Goal: Transaction & Acquisition: Purchase product/service

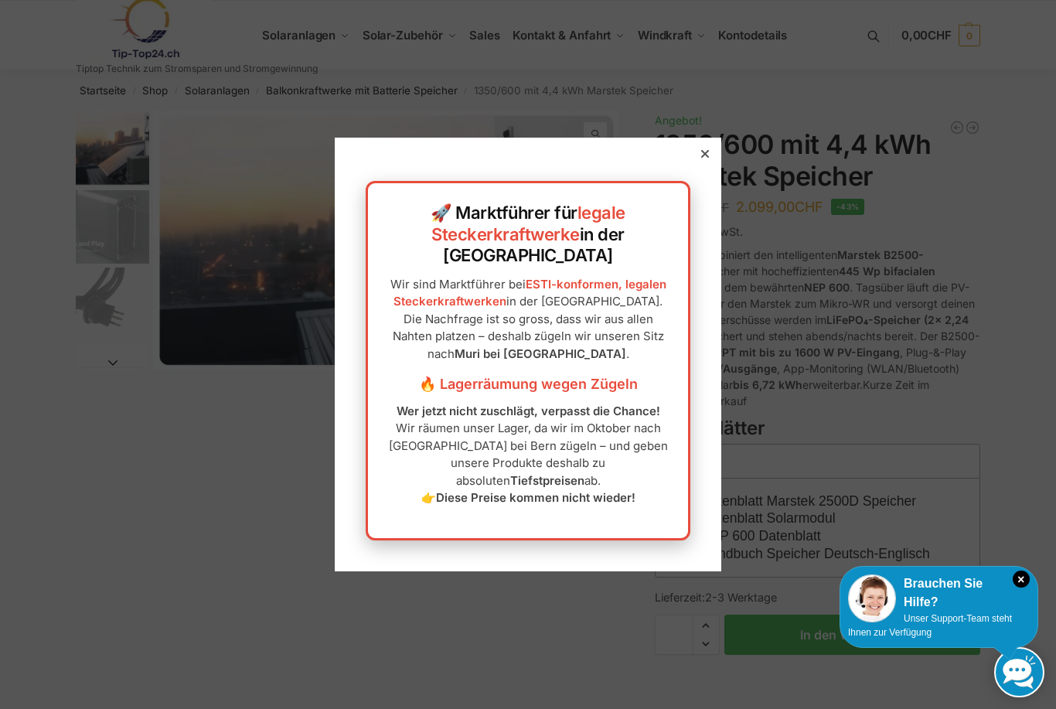
click at [708, 158] on icon at bounding box center [705, 154] width 8 height 8
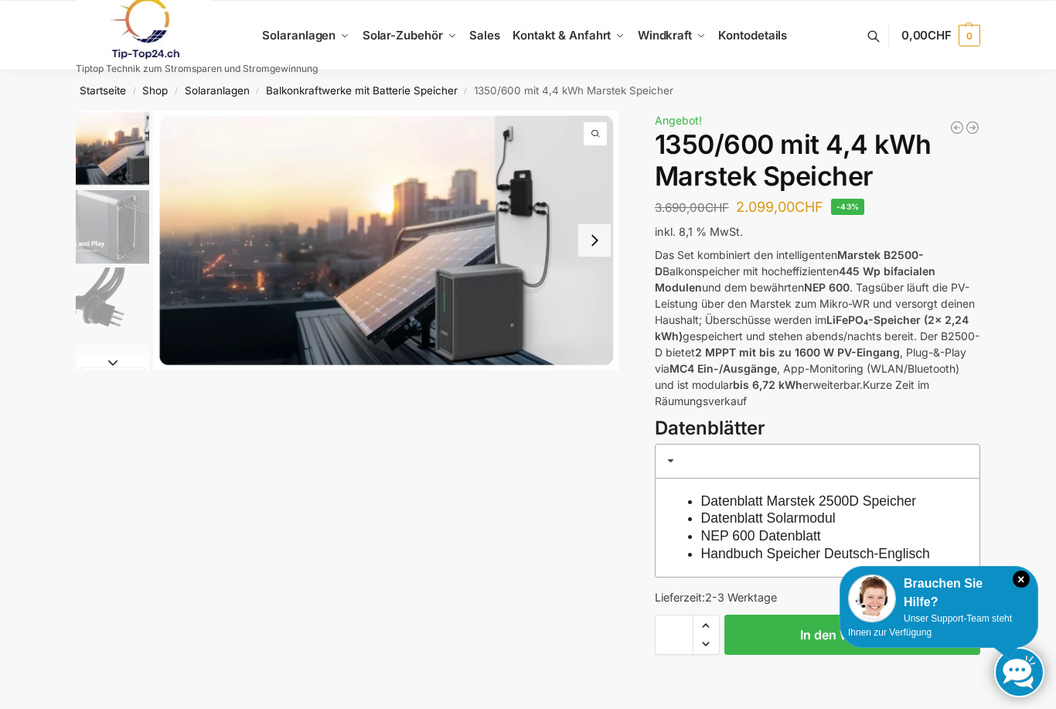
click at [594, 239] on button "Next slide" at bounding box center [594, 240] width 32 height 32
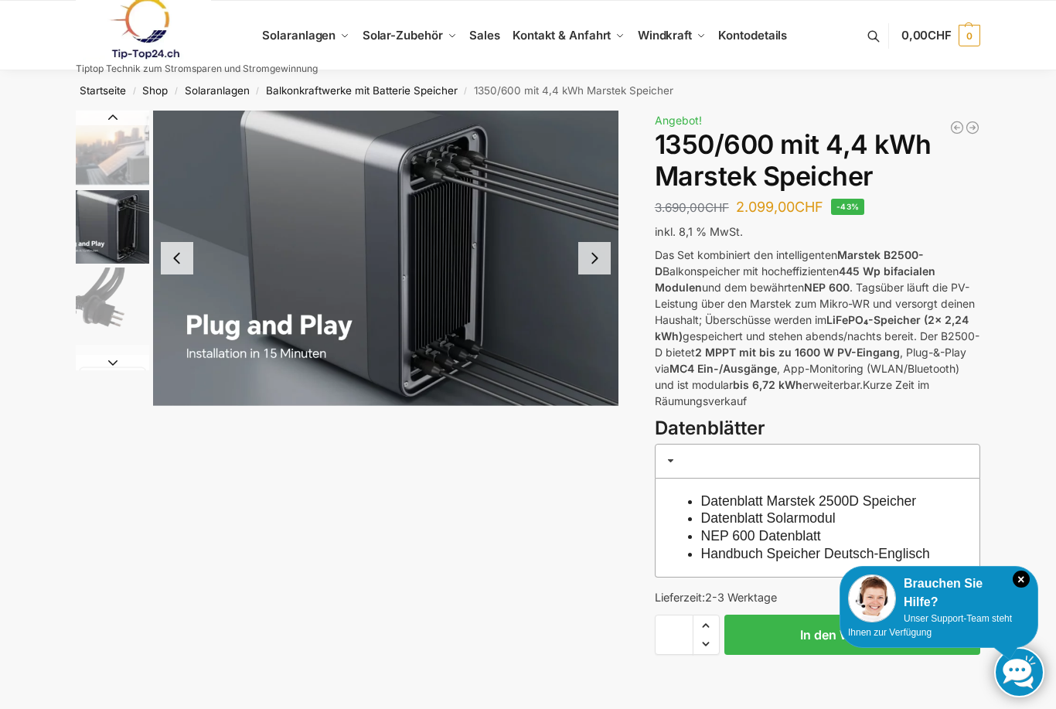
click at [598, 259] on button "Next slide" at bounding box center [594, 258] width 32 height 32
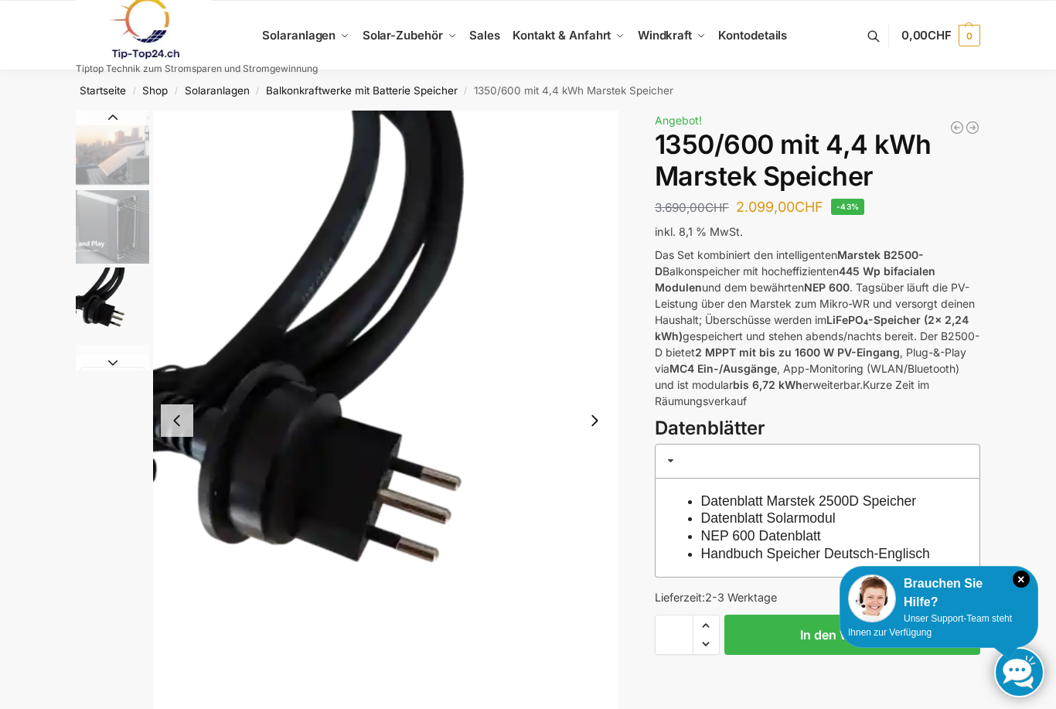
click at [600, 418] on button "Next slide" at bounding box center [594, 420] width 32 height 32
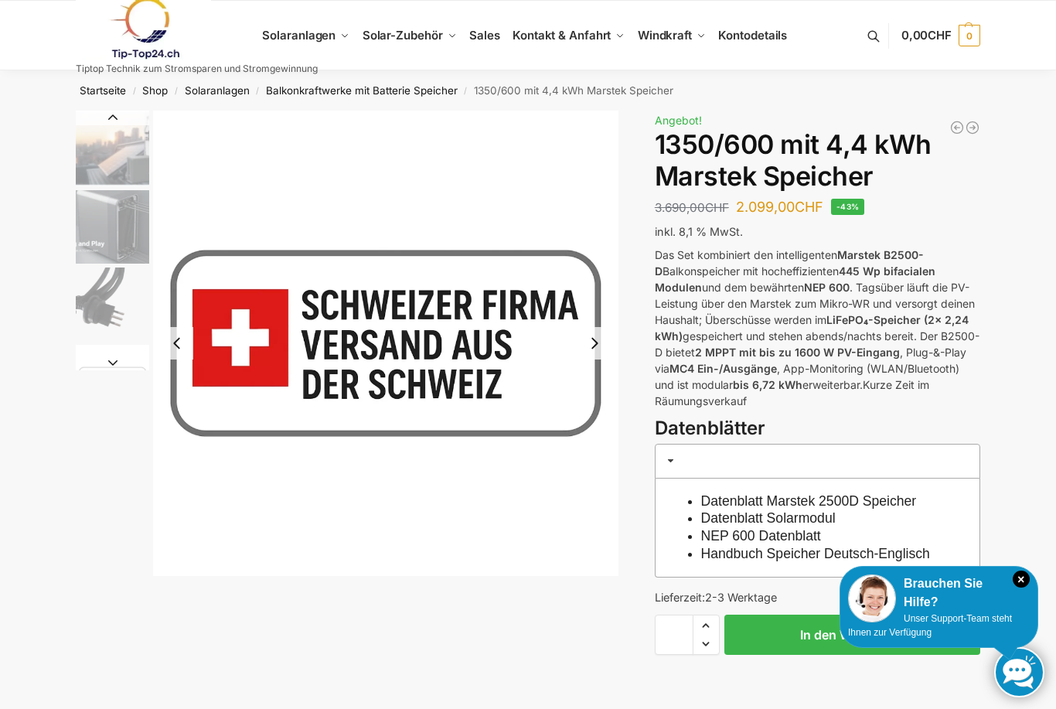
click at [597, 348] on button "Next slide" at bounding box center [594, 343] width 32 height 32
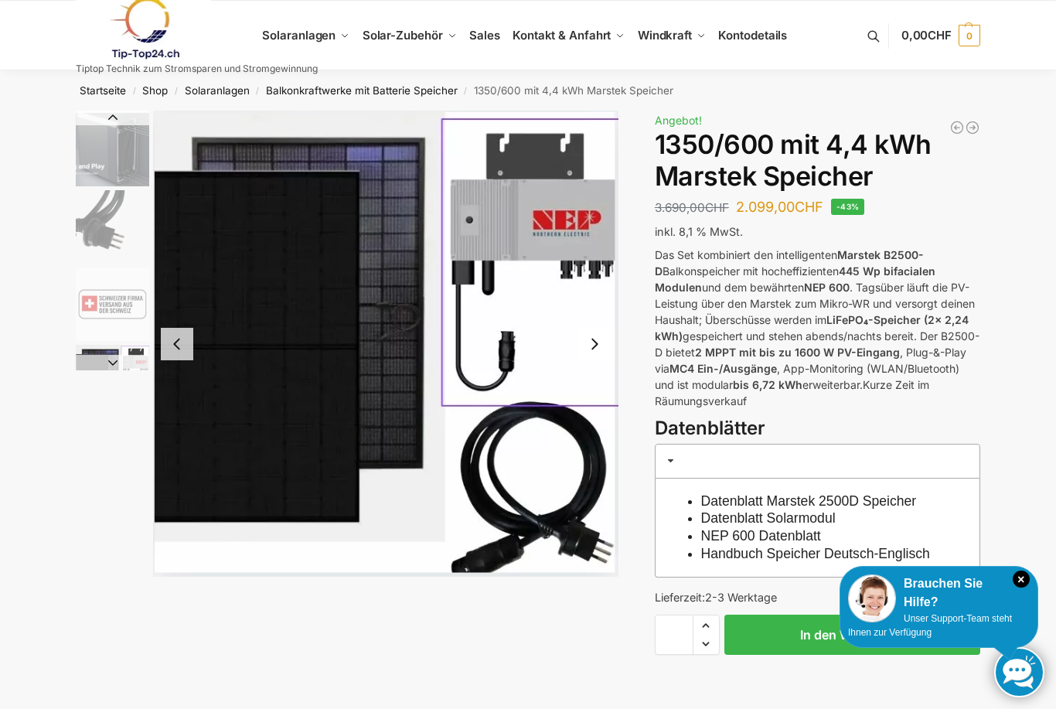
click at [597, 337] on button "Next slide" at bounding box center [594, 344] width 32 height 32
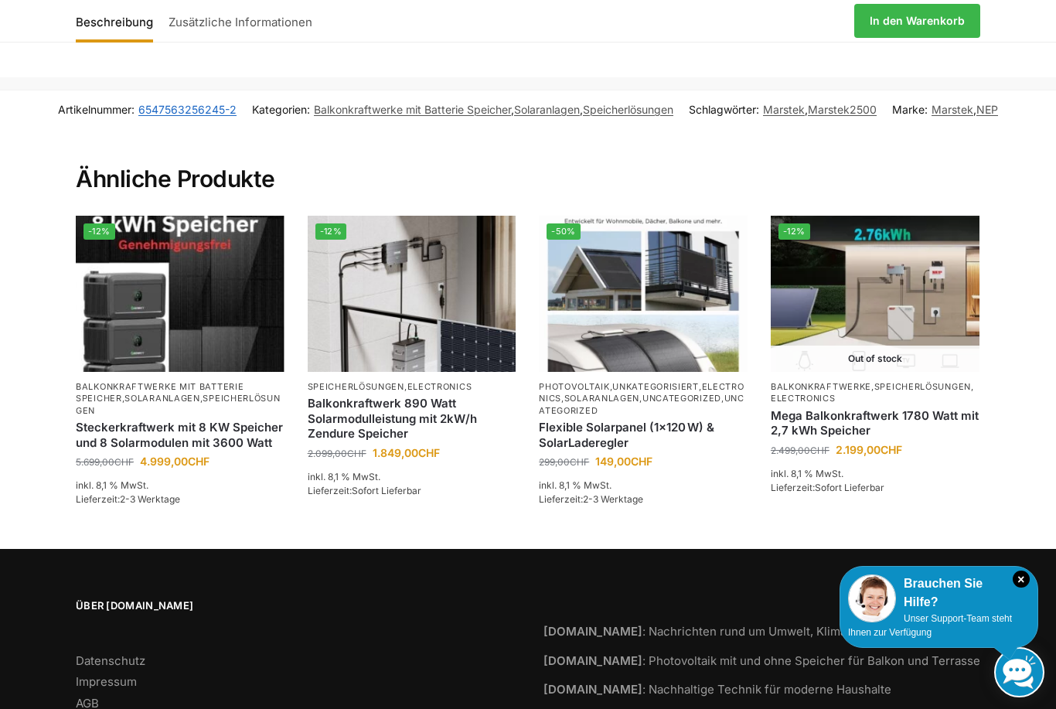
scroll to position [2247, 0]
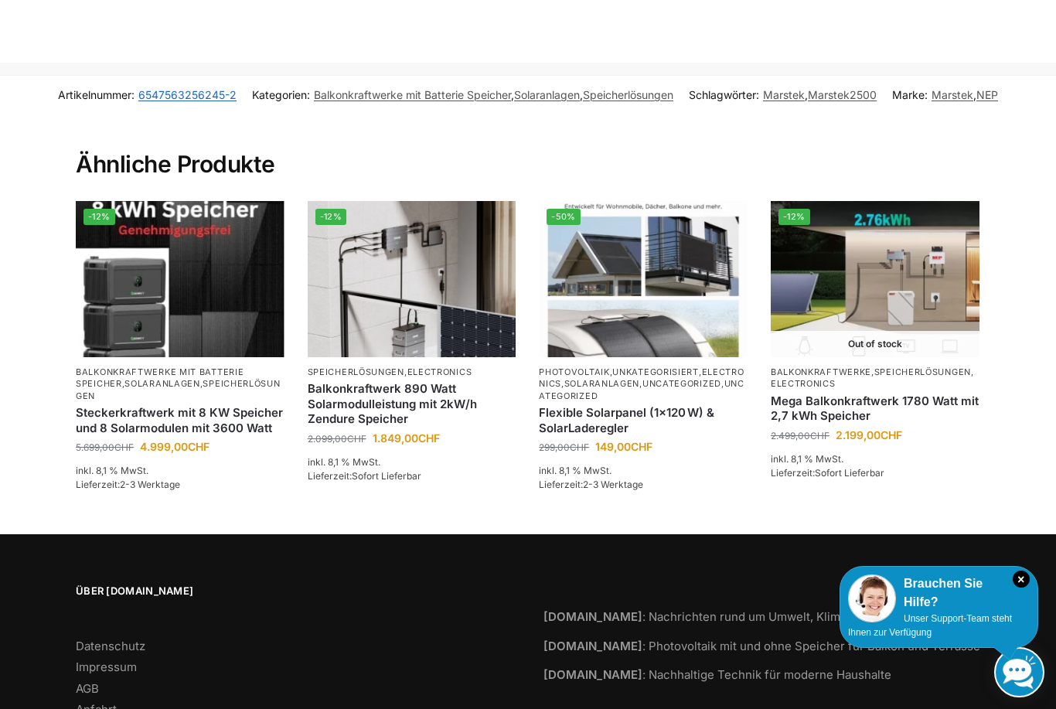
click at [897, 366] on link "Speicherlösungen" at bounding box center [922, 371] width 97 height 11
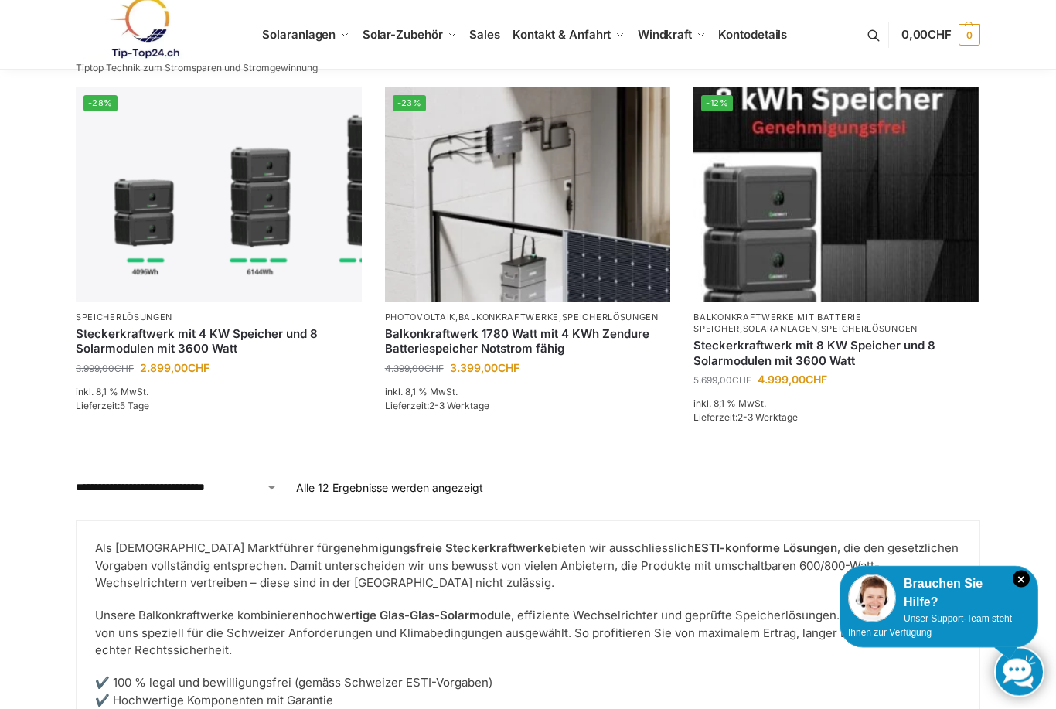
scroll to position [1569, 0]
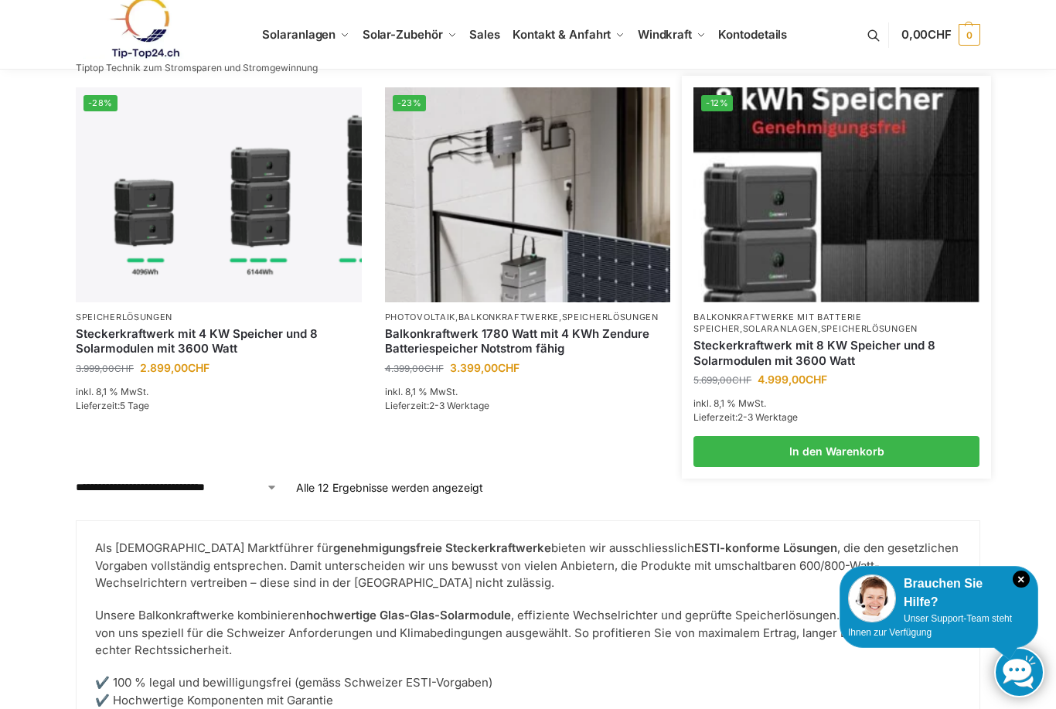
click at [860, 339] on link "Steckerkraftwerk mit 8 KW Speicher und 8 Solarmodulen mit 3600 Watt" at bounding box center [837, 353] width 286 height 30
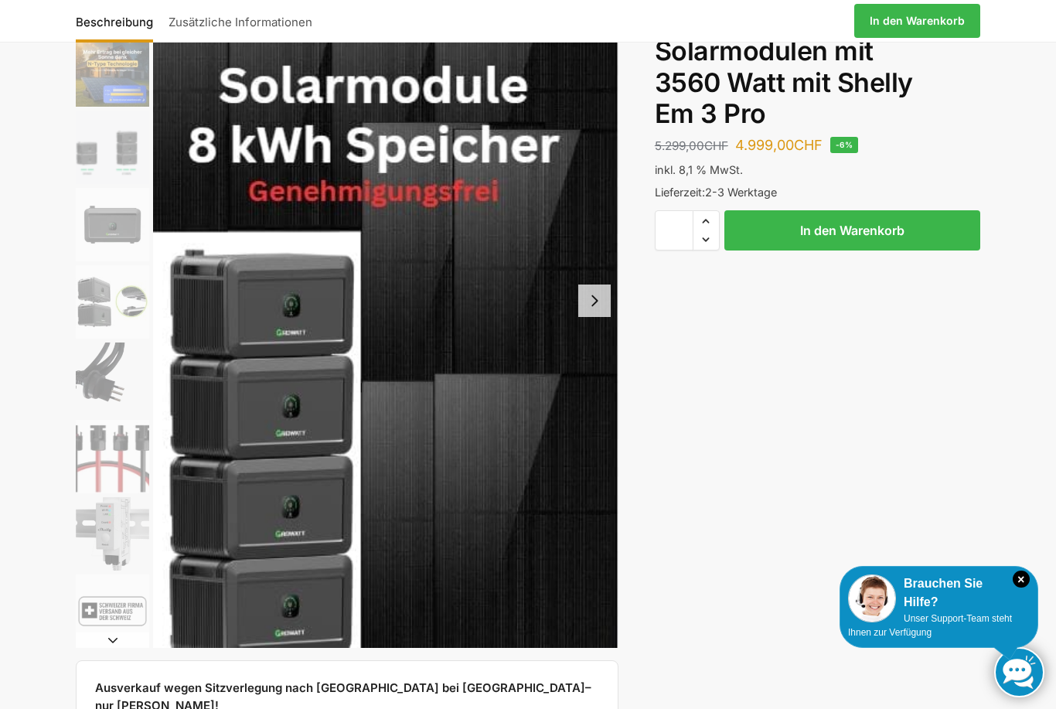
scroll to position [161, 0]
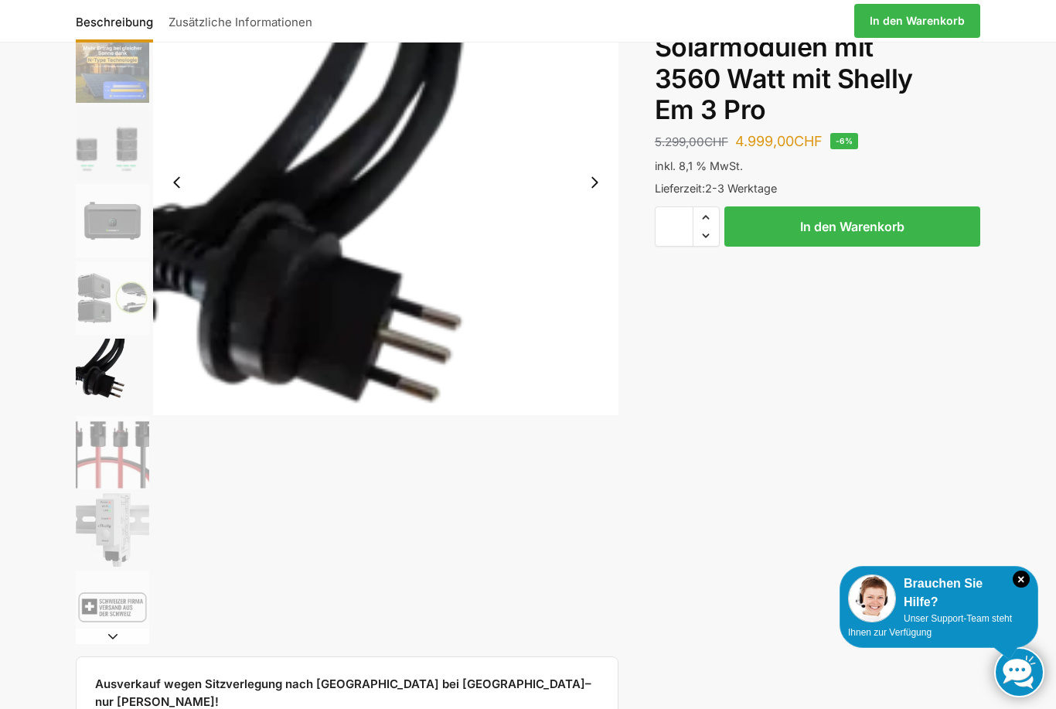
click at [130, 387] on img "6 / 9" at bounding box center [112, 375] width 73 height 73
click at [134, 436] on img "7 / 9" at bounding box center [112, 452] width 73 height 73
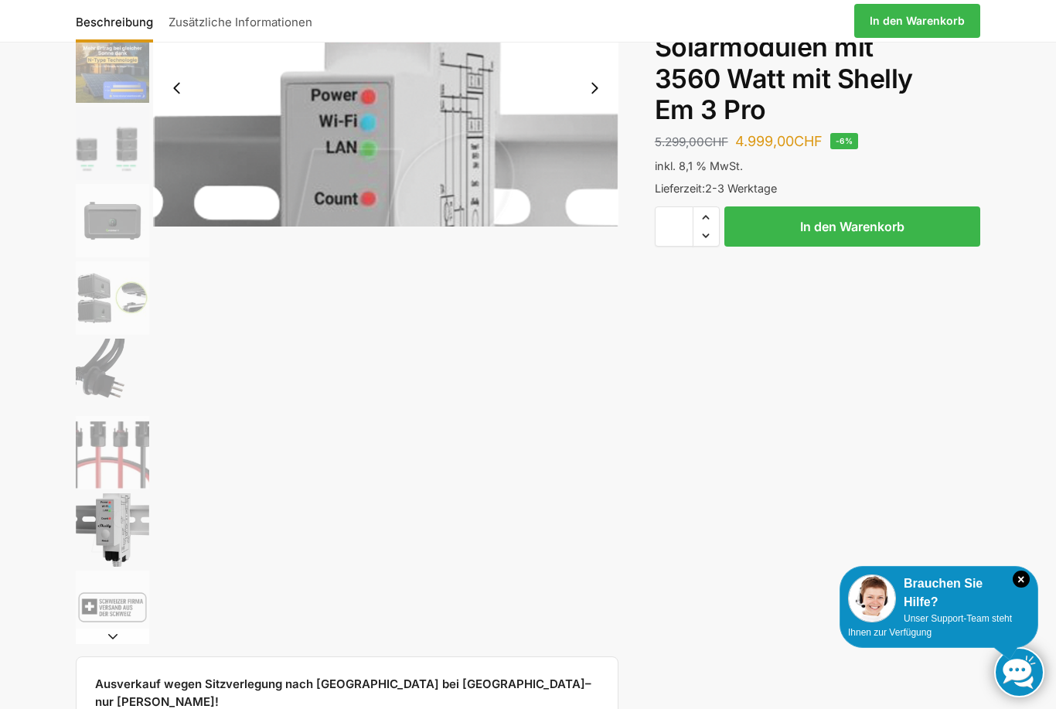
click at [125, 534] on img "8 / 9" at bounding box center [112, 529] width 73 height 73
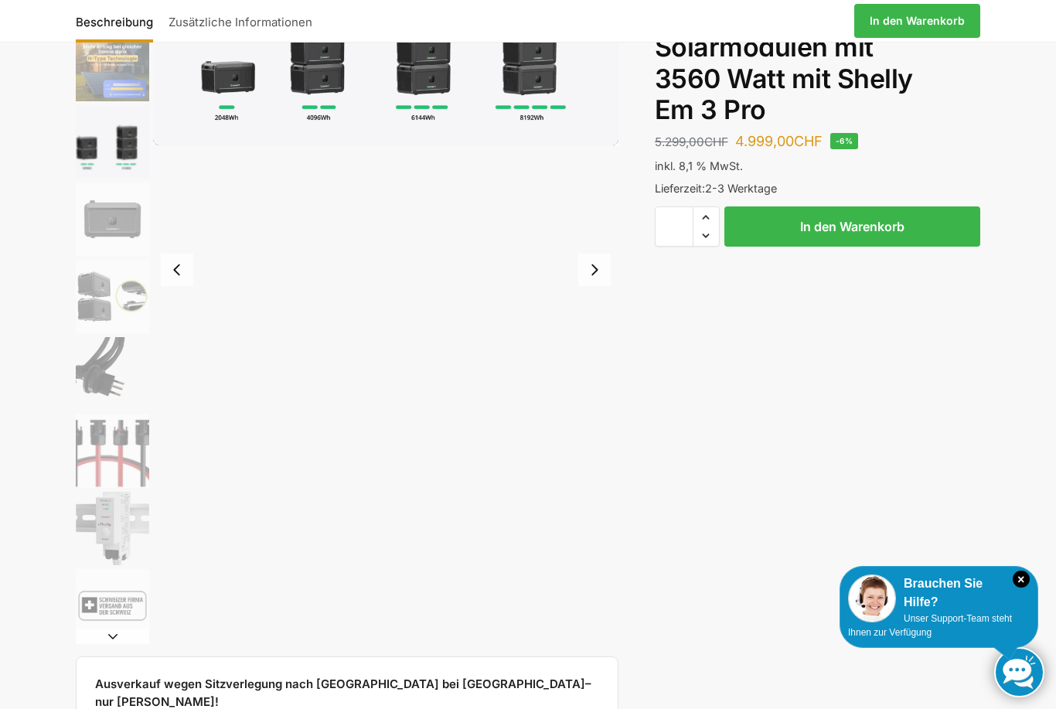
click at [139, 152] on img "3 / 9" at bounding box center [112, 141] width 73 height 73
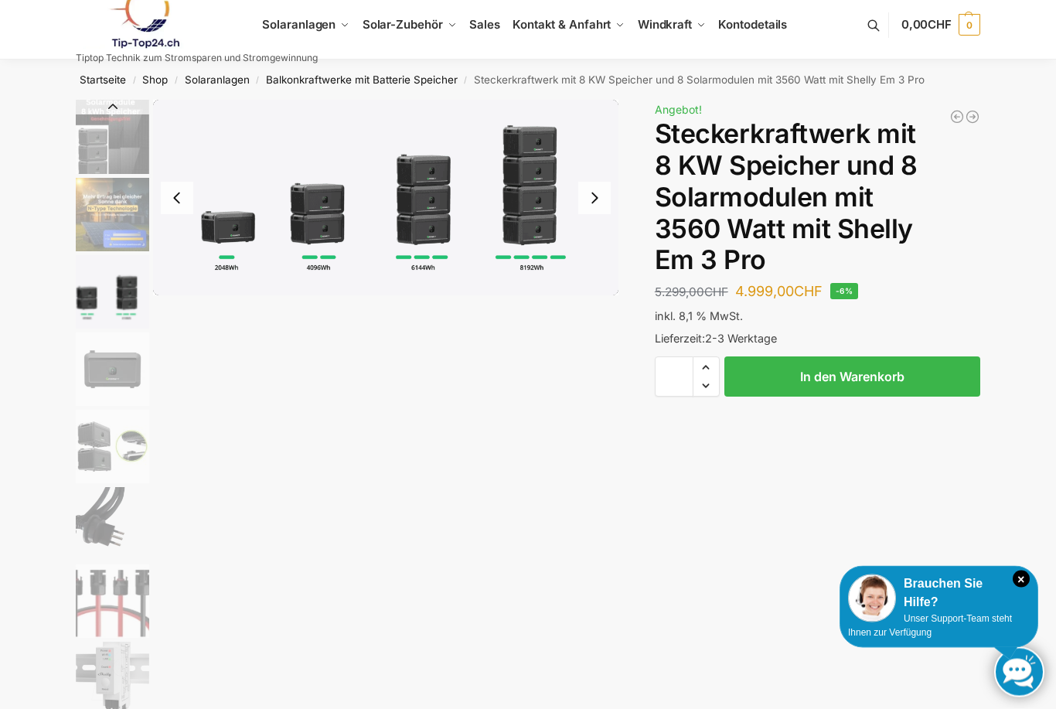
scroll to position [0, 0]
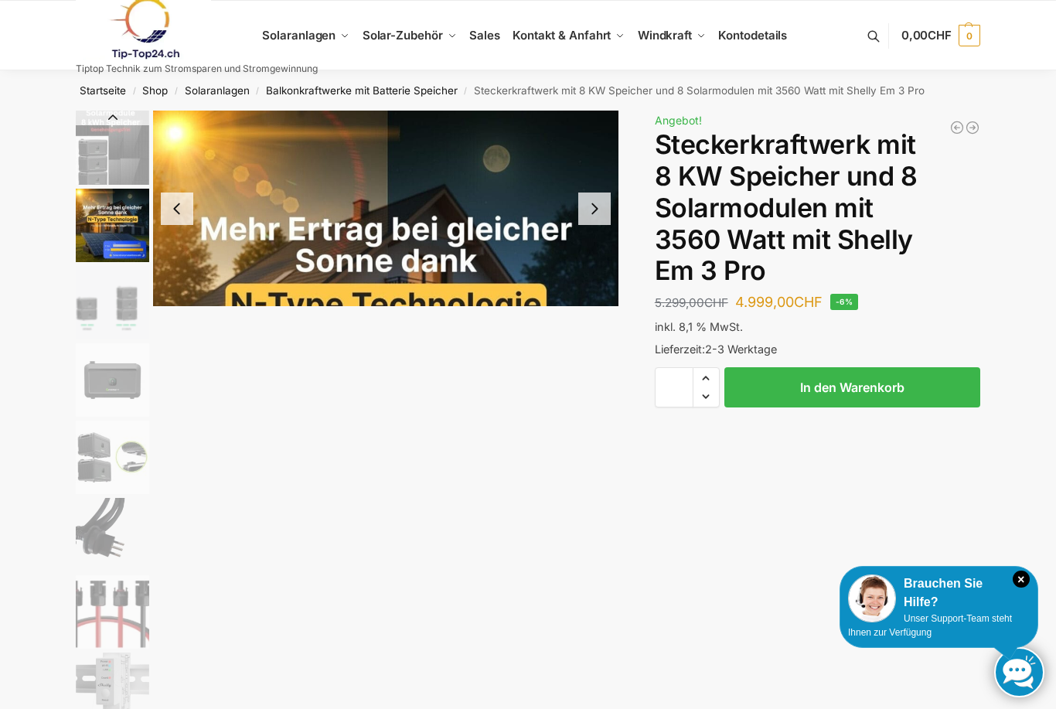
click at [132, 223] on img "2 / 9" at bounding box center [112, 225] width 73 height 73
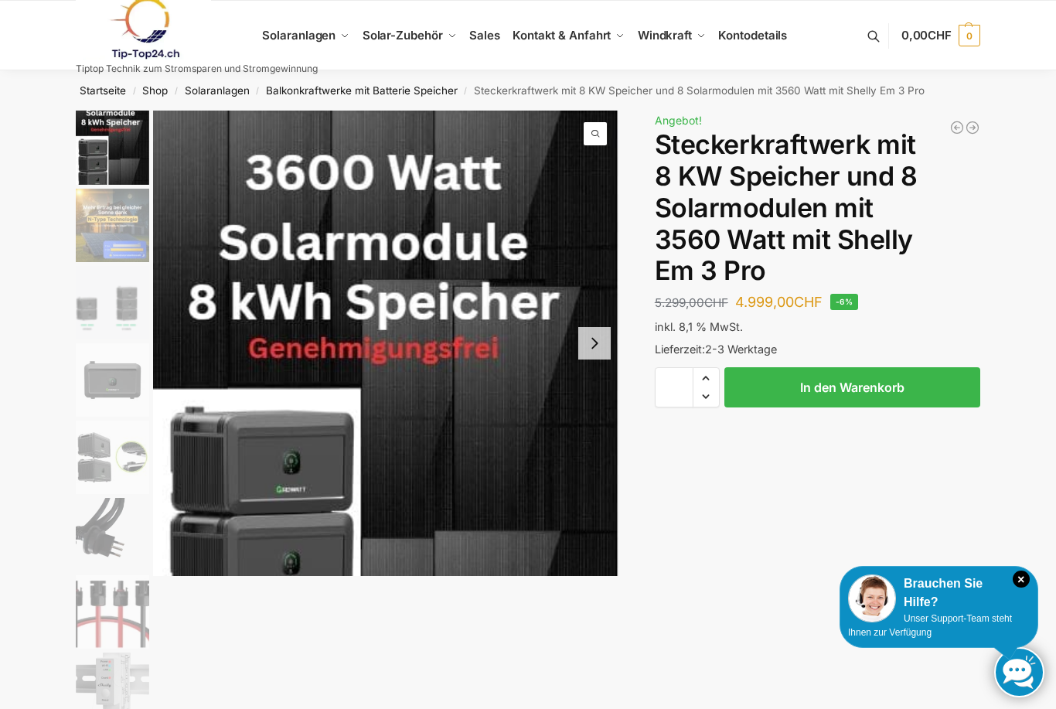
click at [133, 143] on img "1 / 9" at bounding box center [112, 147] width 73 height 76
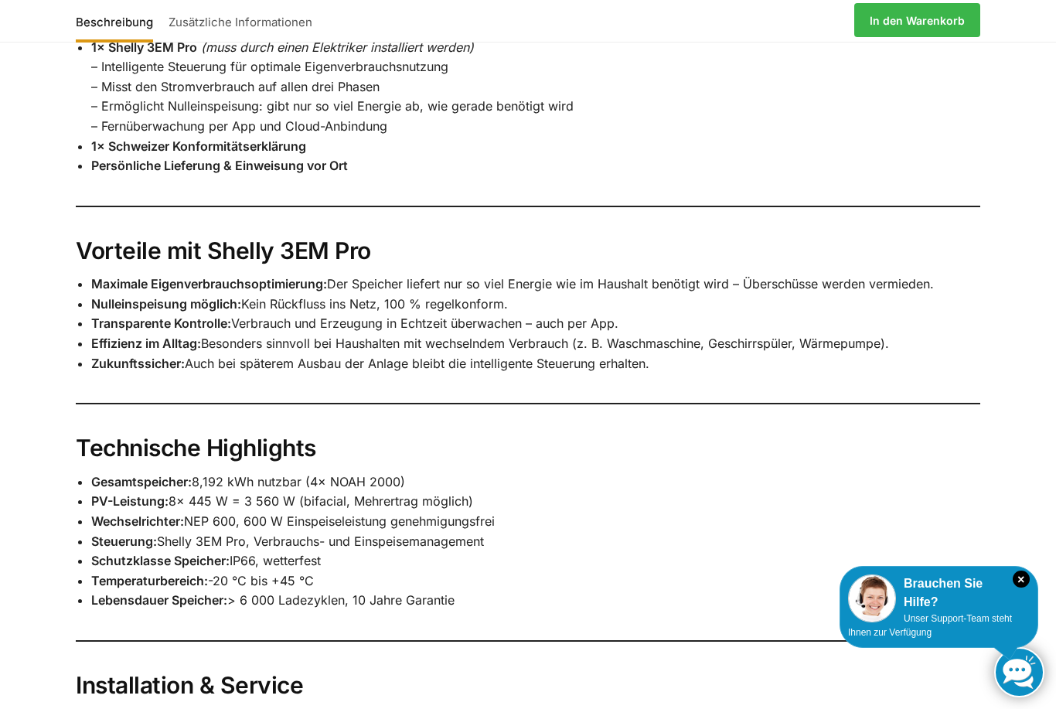
scroll to position [1553, 0]
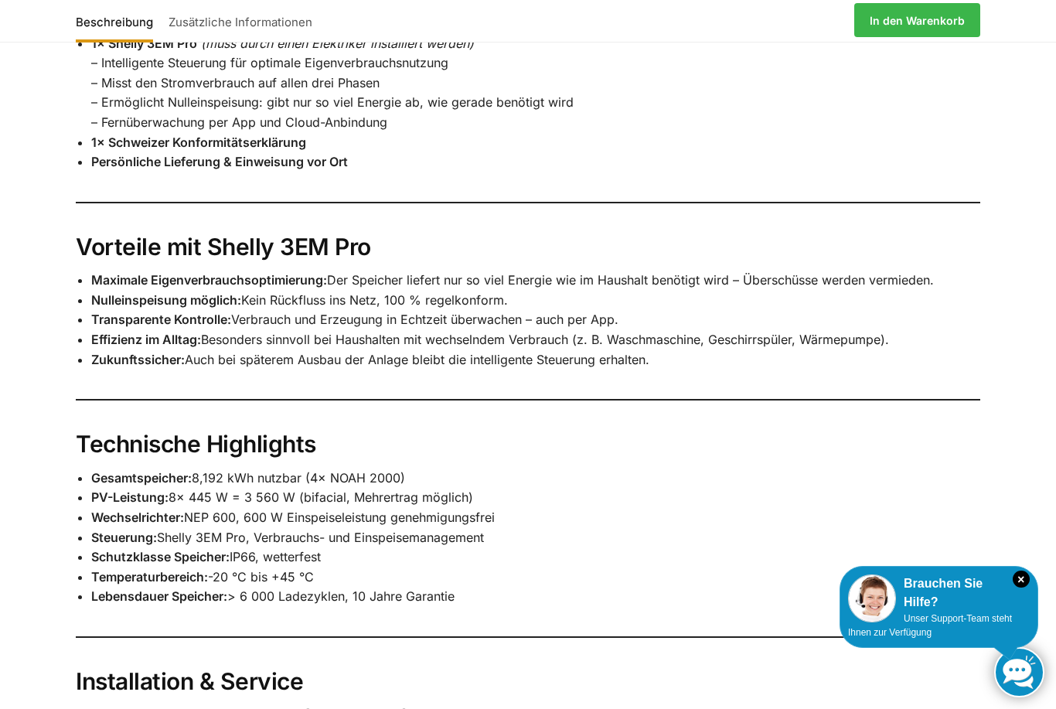
click at [283, 22] on link "Zusätzliche Informationen" at bounding box center [240, 20] width 159 height 37
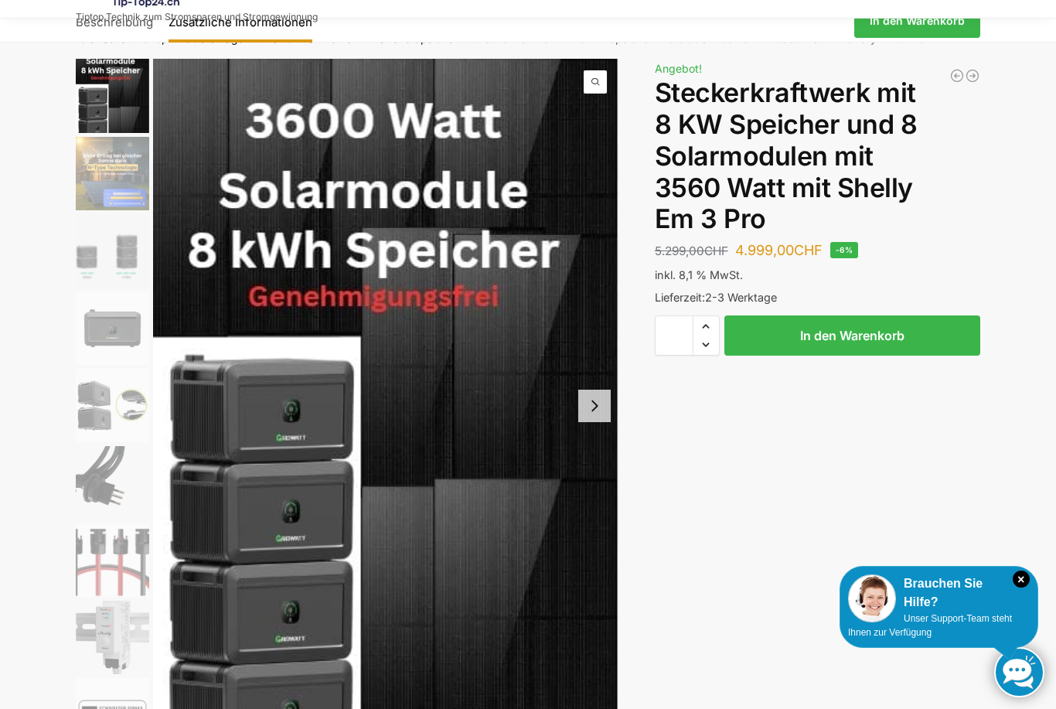
scroll to position [0, 0]
